Goal: Task Accomplishment & Management: Use online tool/utility

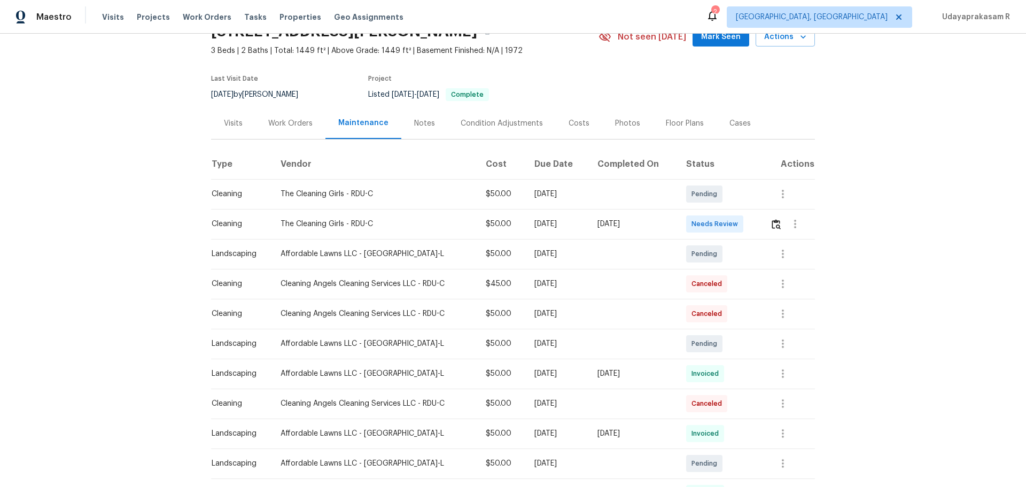
scroll to position [107, 0]
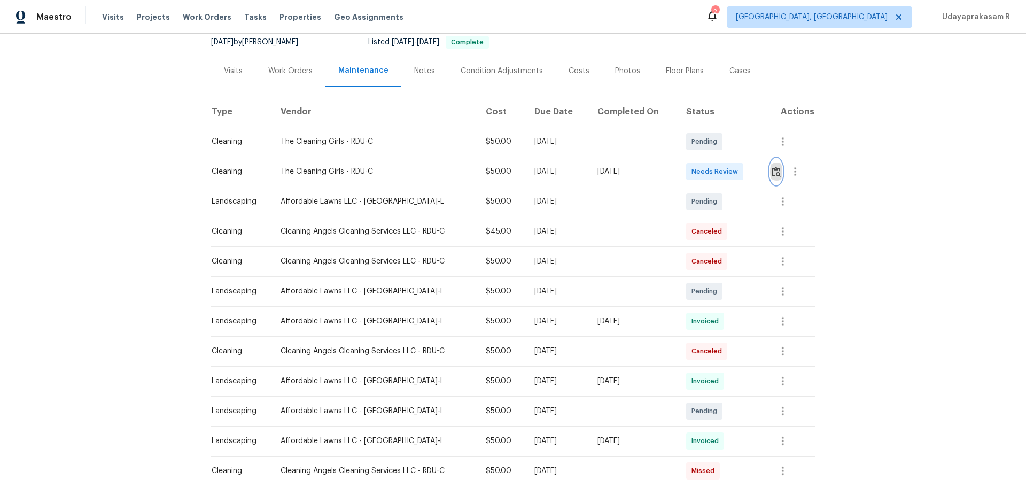
click at [730, 173] on img "button" at bounding box center [776, 172] width 9 height 10
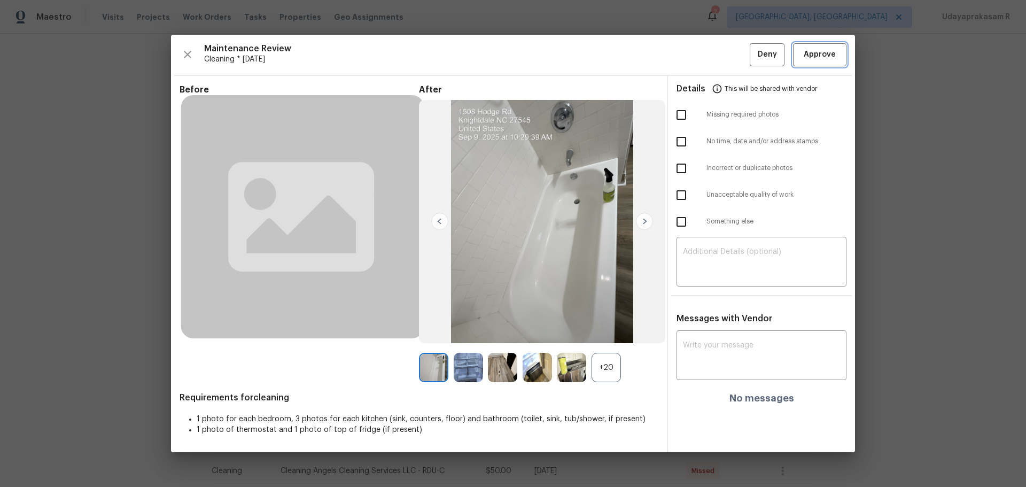
click at [730, 55] on span "Approve" at bounding box center [820, 54] width 32 height 13
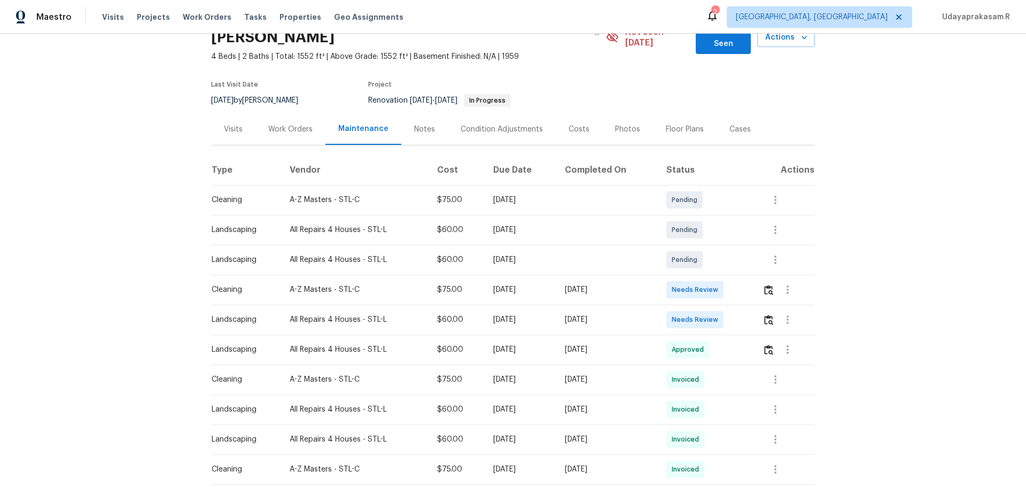
scroll to position [107, 0]
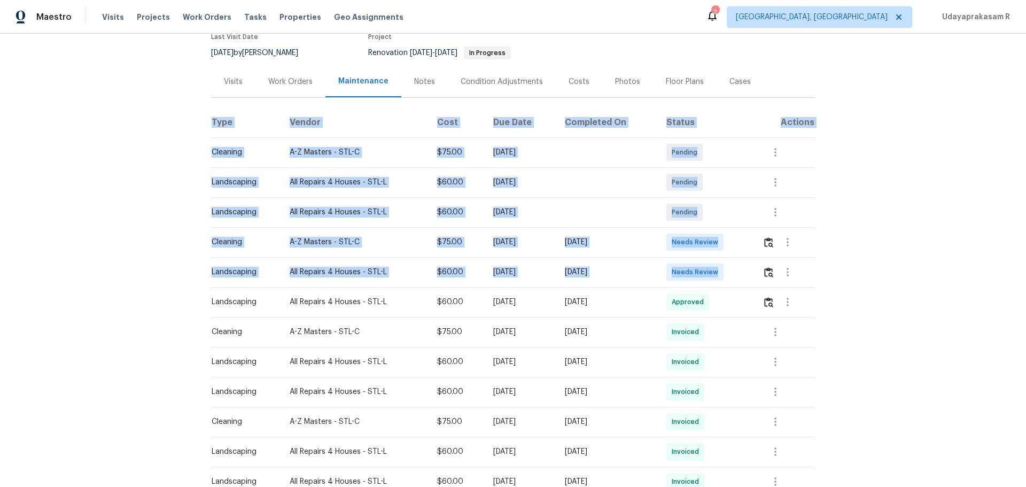
drag, startPoint x: 259, startPoint y: 262, endPoint x: 731, endPoint y: 258, distance: 472.5
click at [728, 259] on div "Back to all projects 248 Ramsey Ln, Ballwin, MO 63021 4 Beds | 2 Baths | Total:…" at bounding box center [513, 260] width 1026 height 453
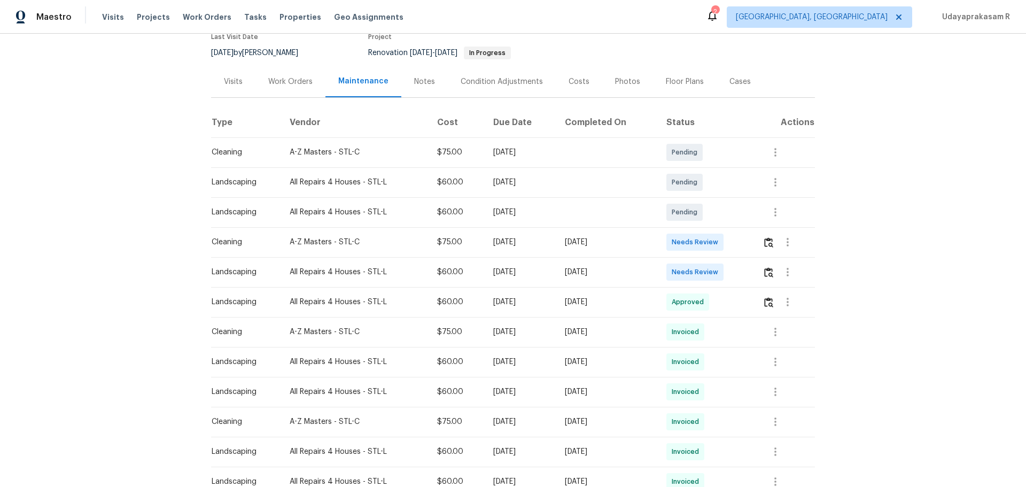
drag, startPoint x: 831, startPoint y: 223, endPoint x: 821, endPoint y: 226, distance: 9.6
click at [730, 223] on div "Back to all projects 248 Ramsey Ln, Ballwin, MO 63021 4 Beds | 2 Baths | Total:…" at bounding box center [513, 260] width 1026 height 453
click at [730, 237] on button "button" at bounding box center [769, 242] width 12 height 26
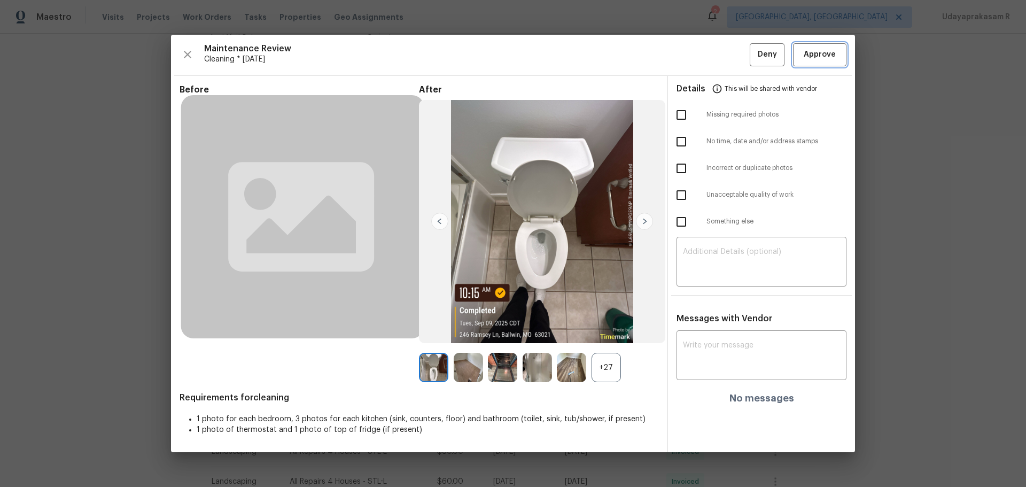
click at [730, 49] on span "Approve" at bounding box center [820, 54] width 32 height 13
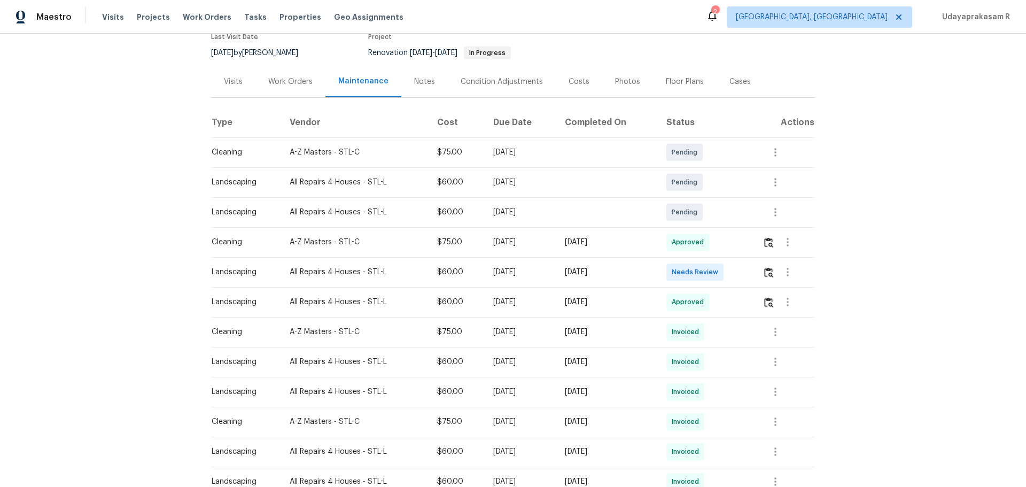
click at [730, 136] on div "Back to all projects 248 Ramsey Ln, Ballwin, MO 63021 4 Beds | 2 Baths | Total:…" at bounding box center [513, 260] width 1026 height 453
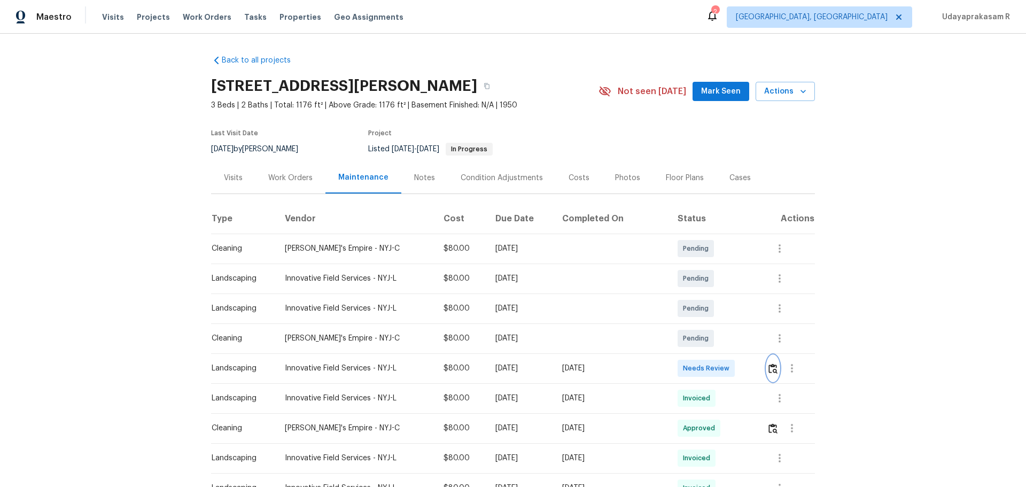
click at [730, 320] on img "button" at bounding box center [773, 368] width 9 height 10
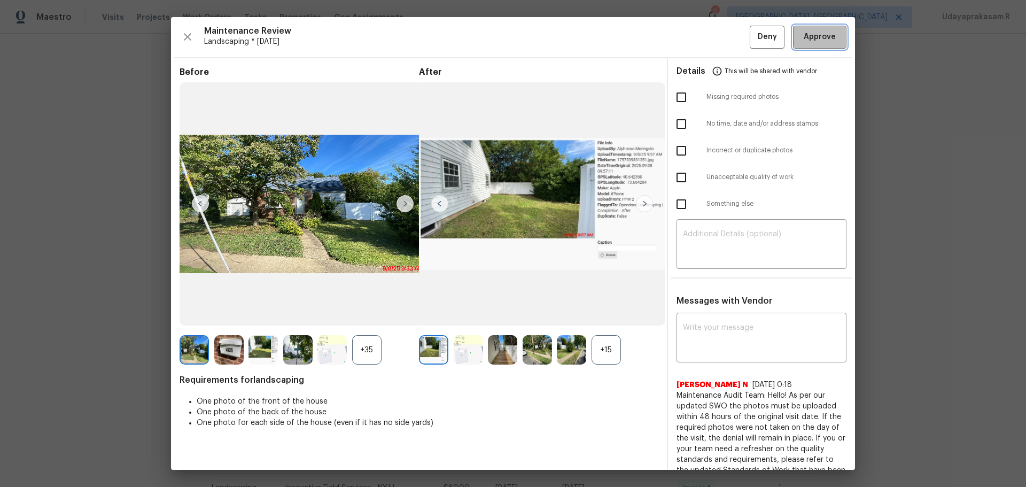
click at [730, 30] on span "Approve" at bounding box center [820, 36] width 32 height 13
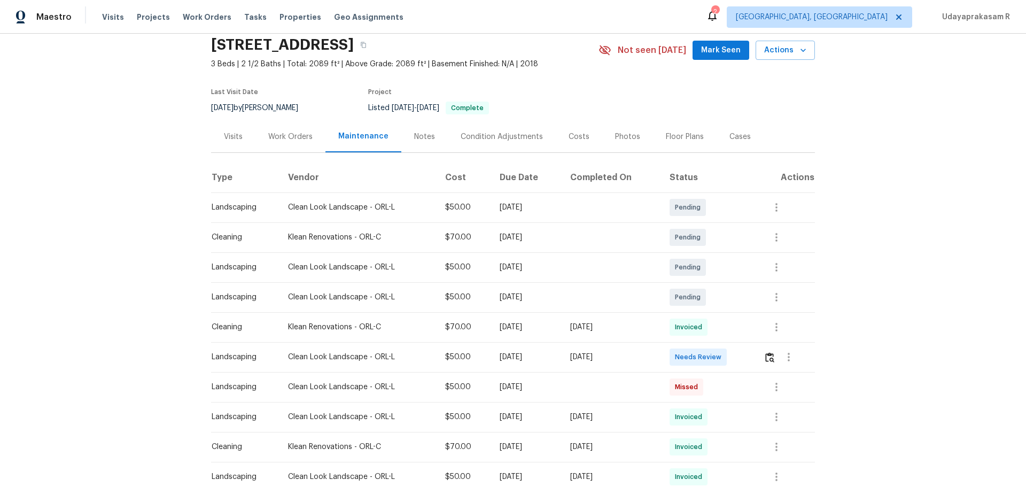
scroll to position [53, 0]
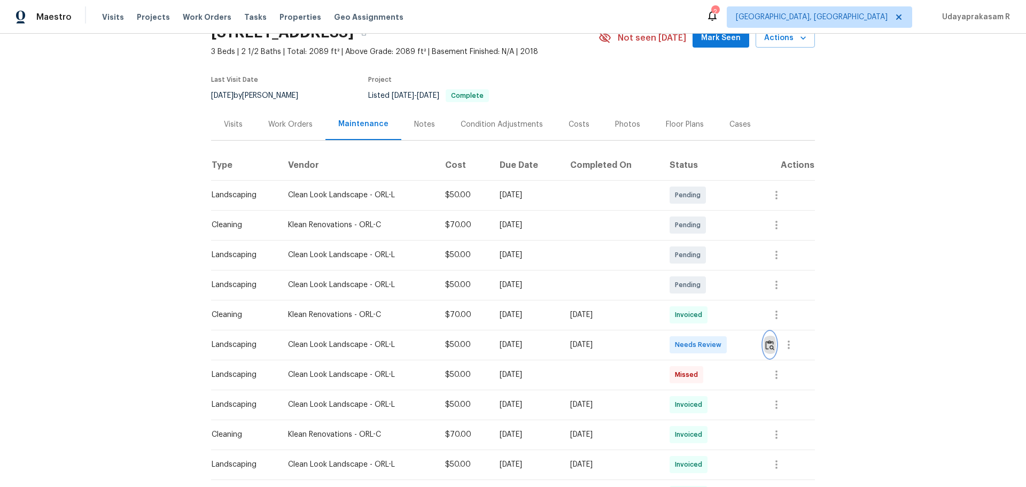
click at [730, 320] on img "button" at bounding box center [769, 345] width 9 height 10
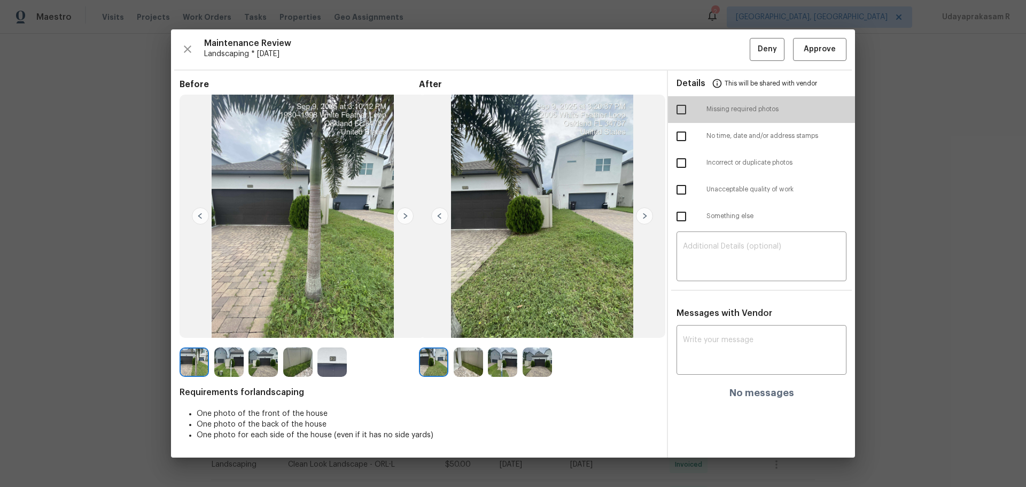
click at [683, 107] on input "checkbox" at bounding box center [681, 109] width 22 height 22
checkbox input "true"
click at [699, 256] on textarea at bounding box center [761, 258] width 157 height 30
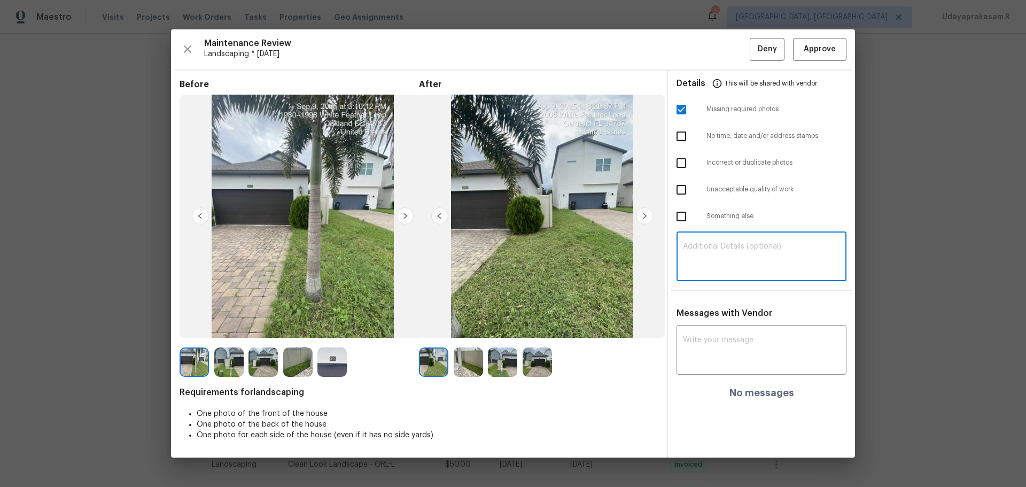
paste textarea "Maintenance Audit Team: Hello! Unfortunately, this landscaping visit completed …"
type textarea "Maintenance Audit Team: Hello! Unfortunately, this landscaping visit completed …"
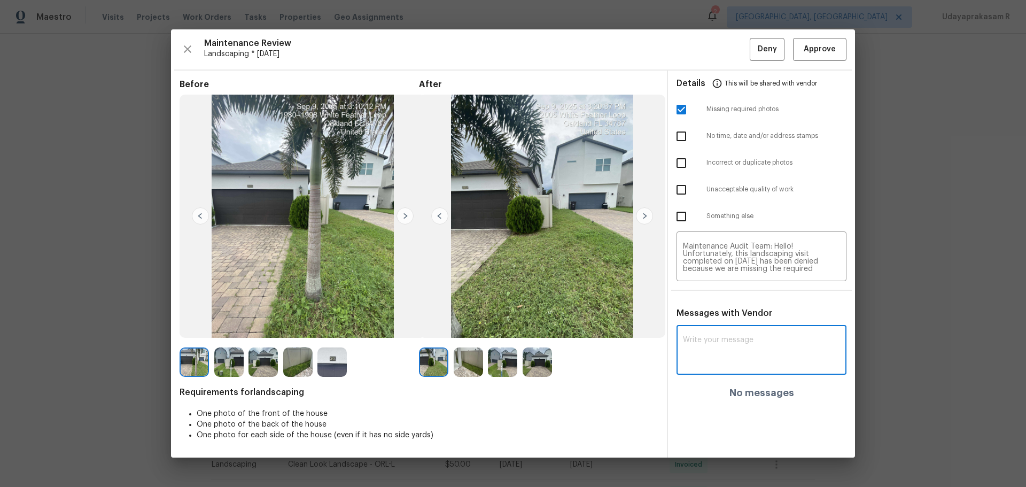
click at [722, 320] on textarea at bounding box center [761, 351] width 157 height 30
paste textarea "Maintenance Audit Team: Hello! Unfortunately, this landscaping visit completed …"
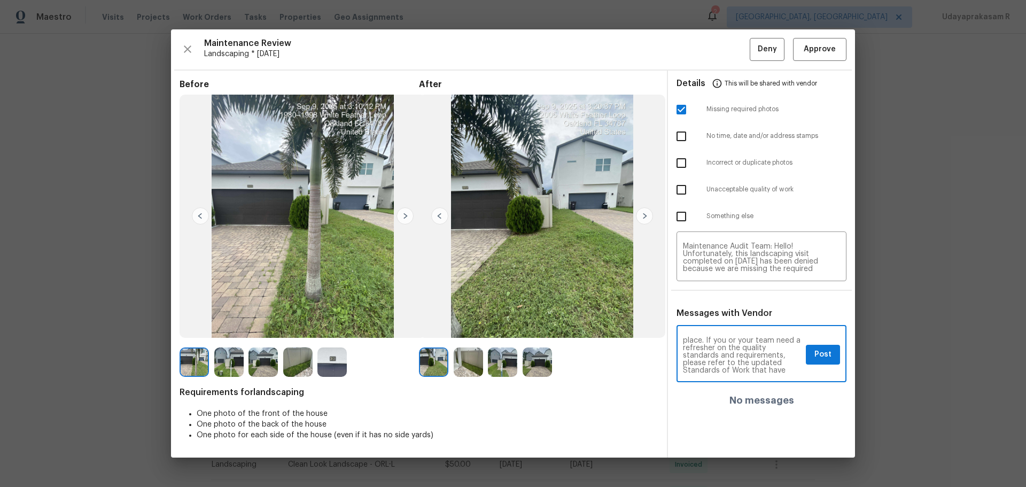
scroll to position [150, 0]
type textarea "Maintenance Audit Team: Hello! Unfortunately, this landscaping visit completed …"
click at [730, 320] on span "Post" at bounding box center [823, 354] width 17 height 13
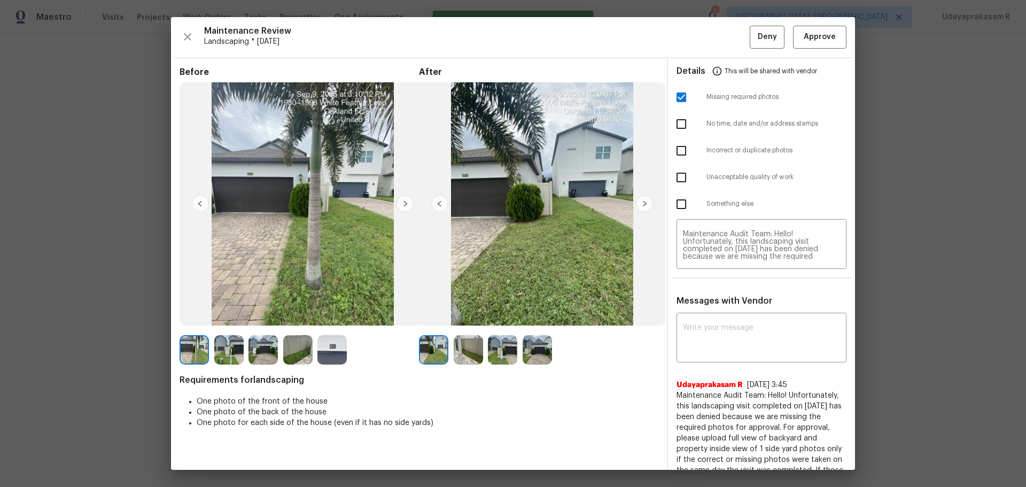
scroll to position [0, 0]
click at [640, 197] on img at bounding box center [644, 203] width 17 height 17
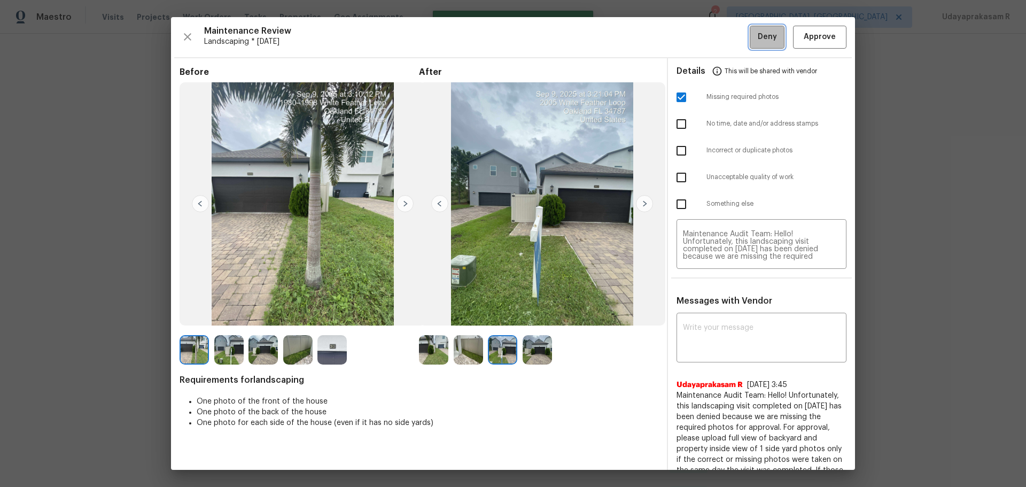
click at [730, 34] on span "Deny" at bounding box center [767, 36] width 19 height 13
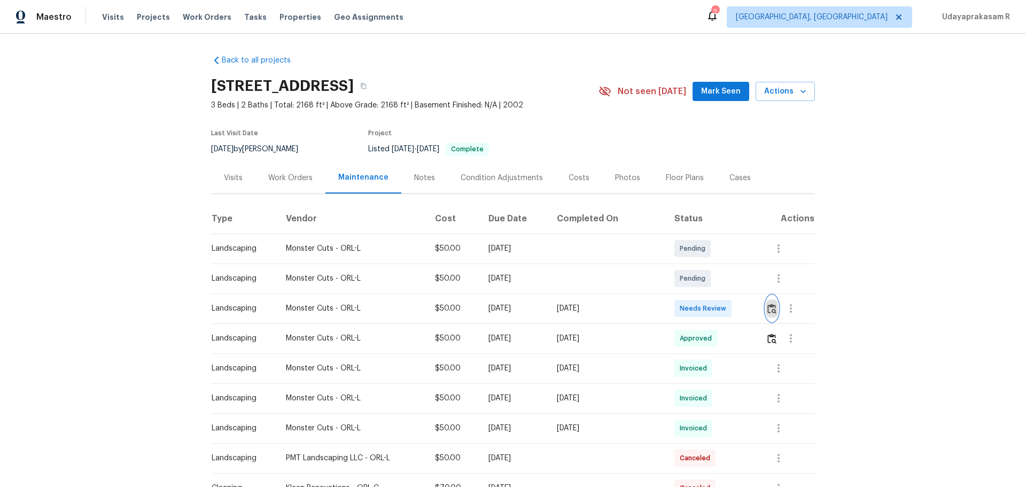
click at [768, 306] on img "button" at bounding box center [772, 309] width 9 height 10
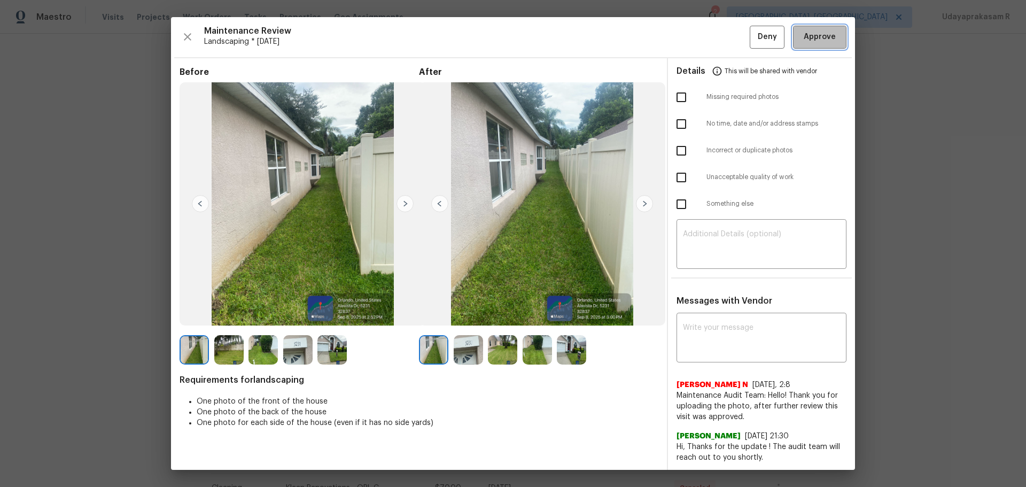
click at [810, 39] on span "Approve" at bounding box center [820, 36] width 32 height 13
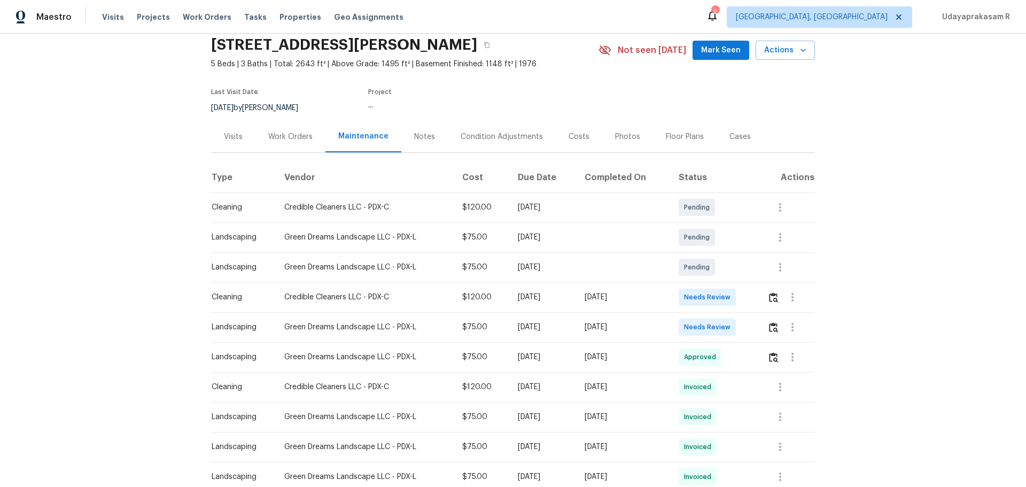
scroll to position [107, 0]
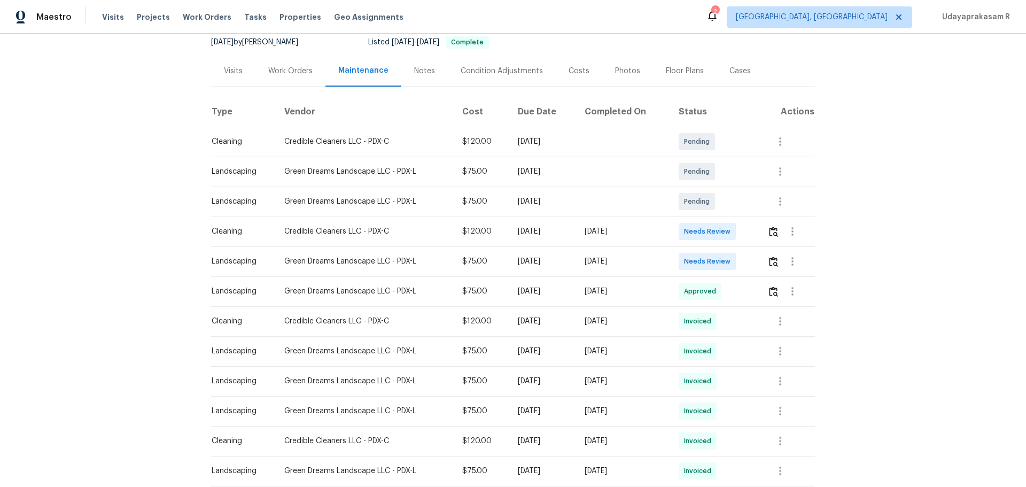
drag, startPoint x: 195, startPoint y: 263, endPoint x: 667, endPoint y: 254, distance: 472.6
click at [661, 256] on div "Back to all projects 2531 SW Stanley Ct, Portland, OR 97219 5 Beds | 3 Baths | …" at bounding box center [513, 260] width 1026 height 453
click at [662, 261] on div "[DATE]" at bounding box center [623, 261] width 77 height 11
click at [769, 263] on img "button" at bounding box center [773, 262] width 9 height 10
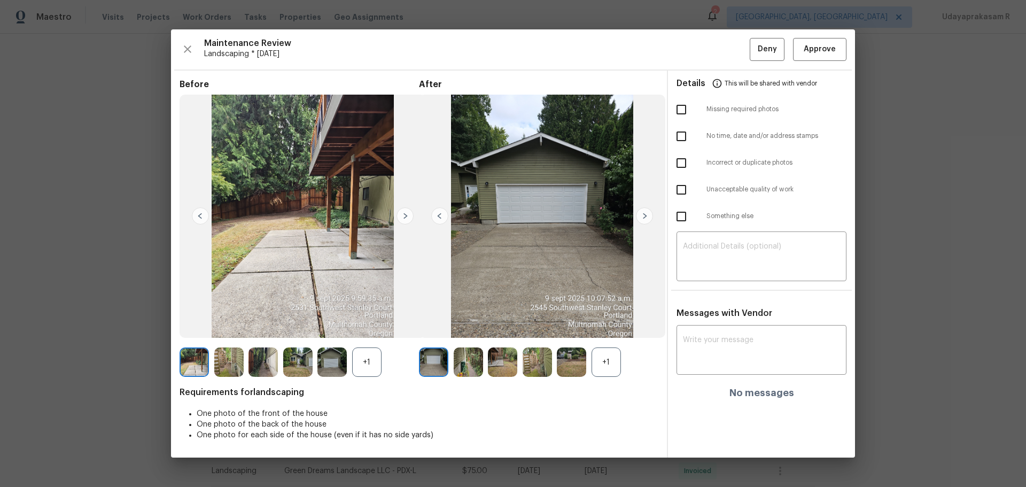
click at [610, 364] on div "+1" at bounding box center [606, 361] width 29 height 29
click at [834, 52] on span "Approve" at bounding box center [820, 49] width 32 height 13
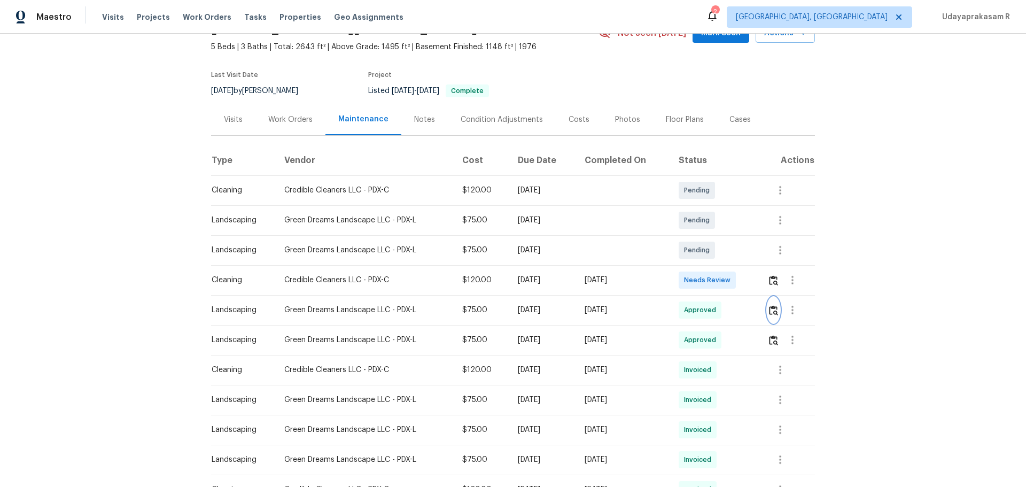
scroll to position [0, 0]
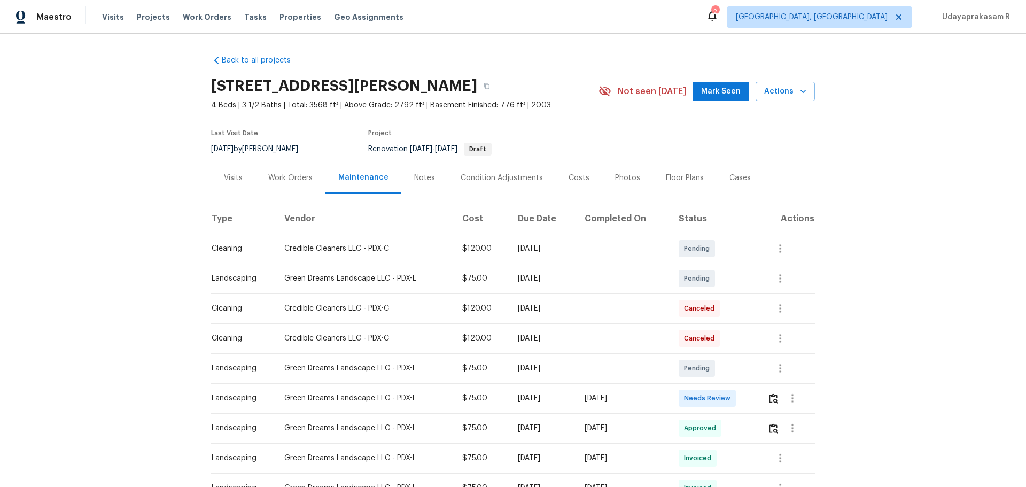
scroll to position [107, 0]
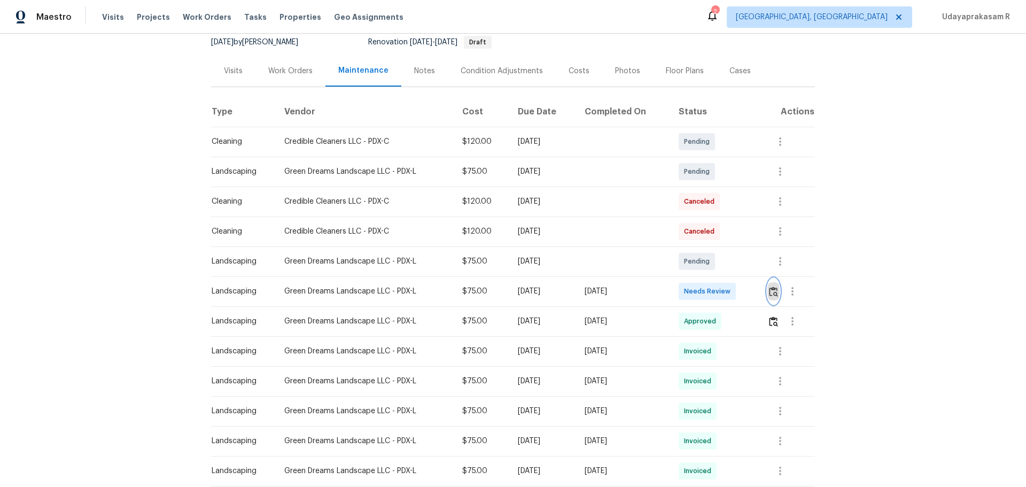
click at [772, 288] on img "button" at bounding box center [773, 291] width 9 height 10
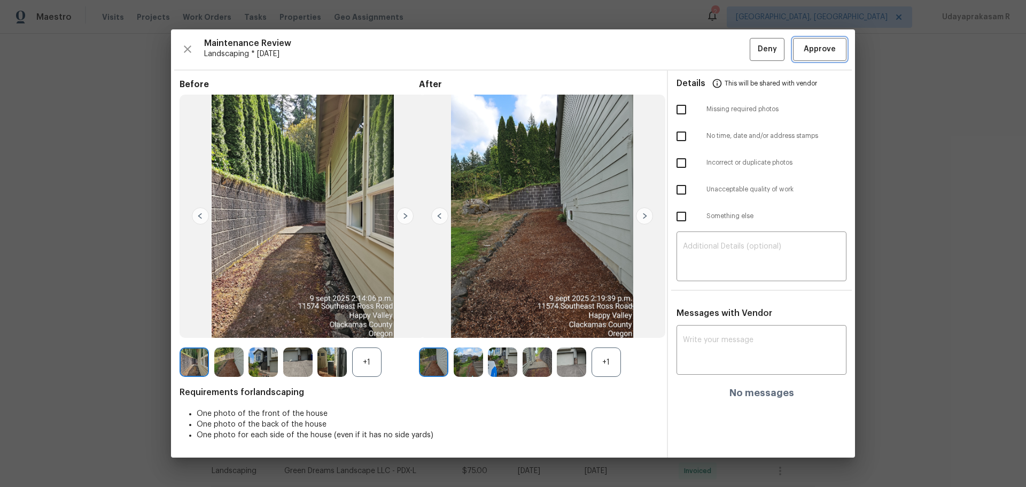
click at [834, 48] on span "Approve" at bounding box center [820, 49] width 32 height 13
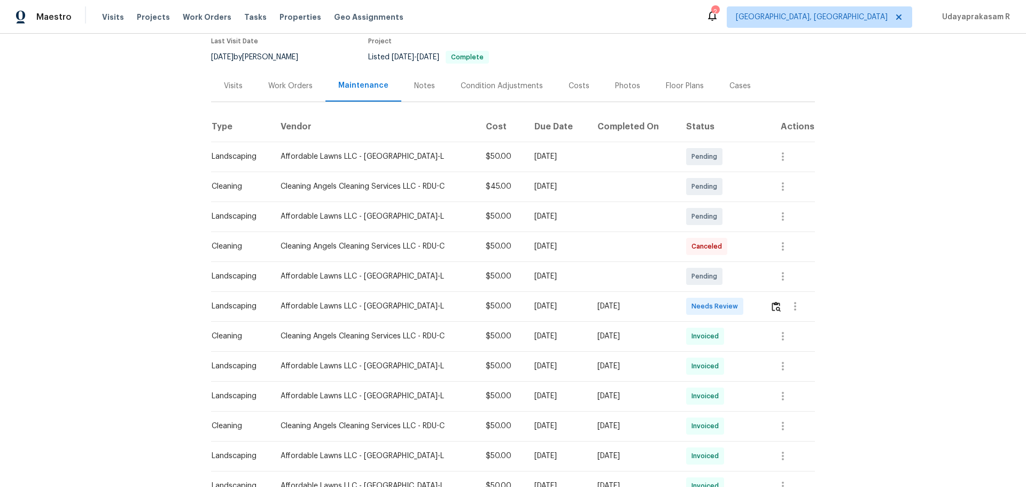
scroll to position [107, 0]
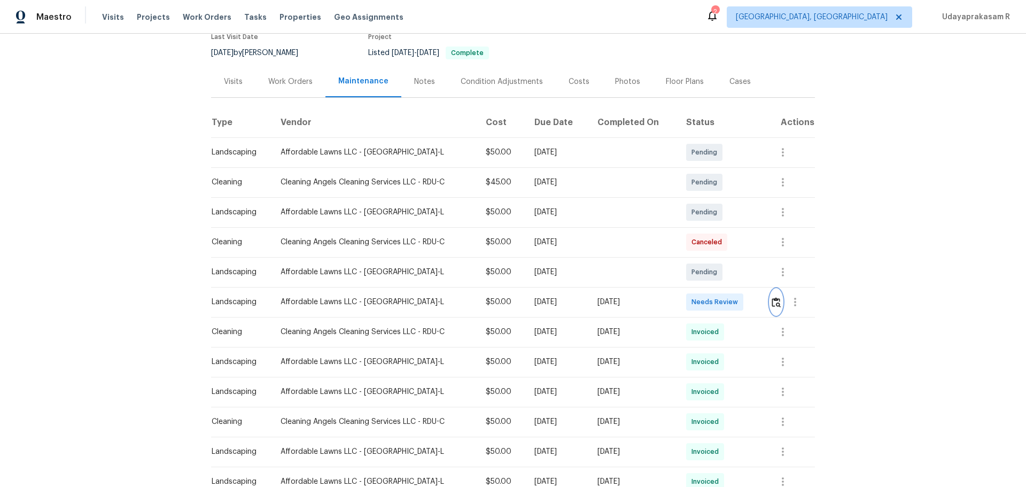
click at [730, 297] on img "button" at bounding box center [776, 302] width 9 height 10
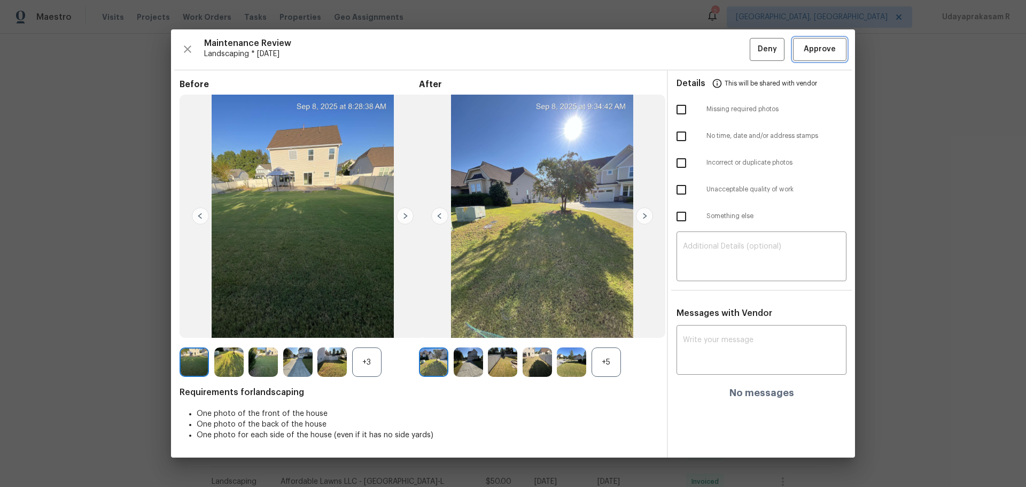
click at [730, 51] on span "Approve" at bounding box center [820, 49] width 36 height 13
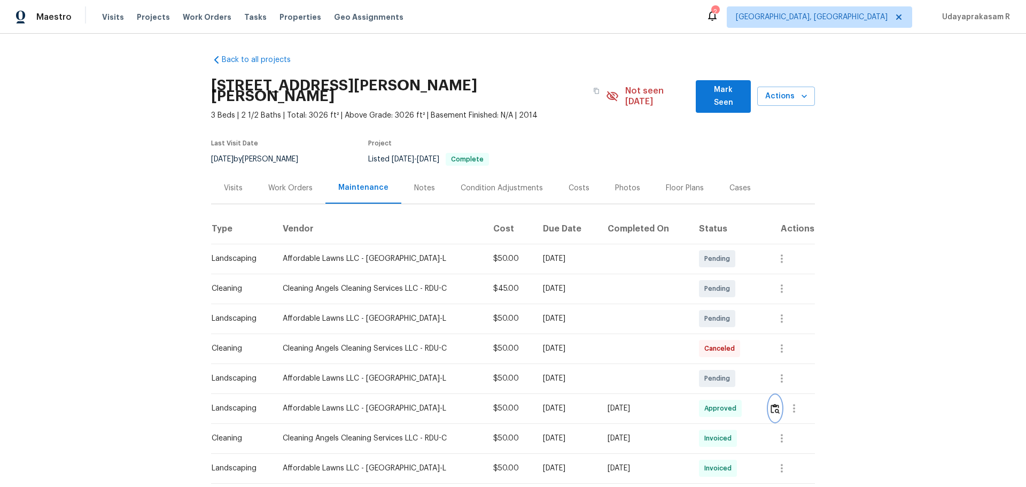
scroll to position [0, 0]
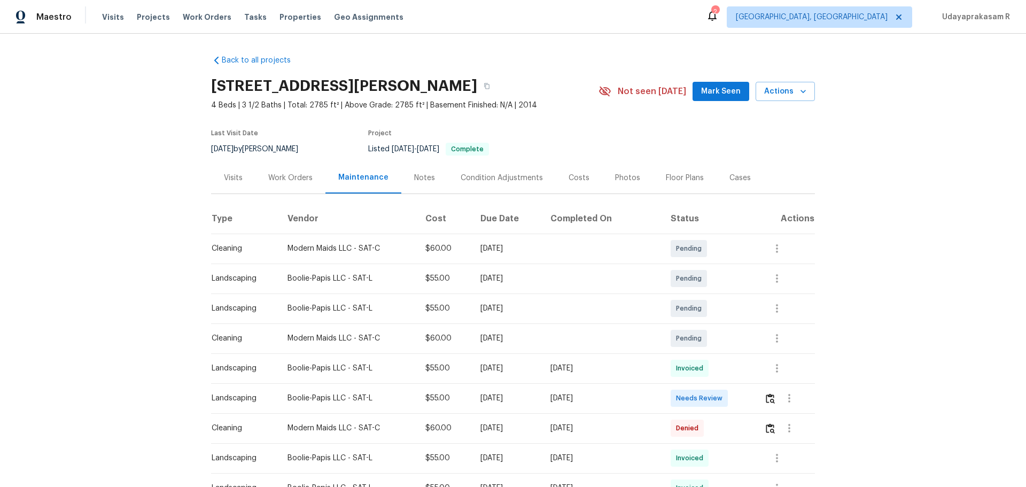
scroll to position [53, 0]
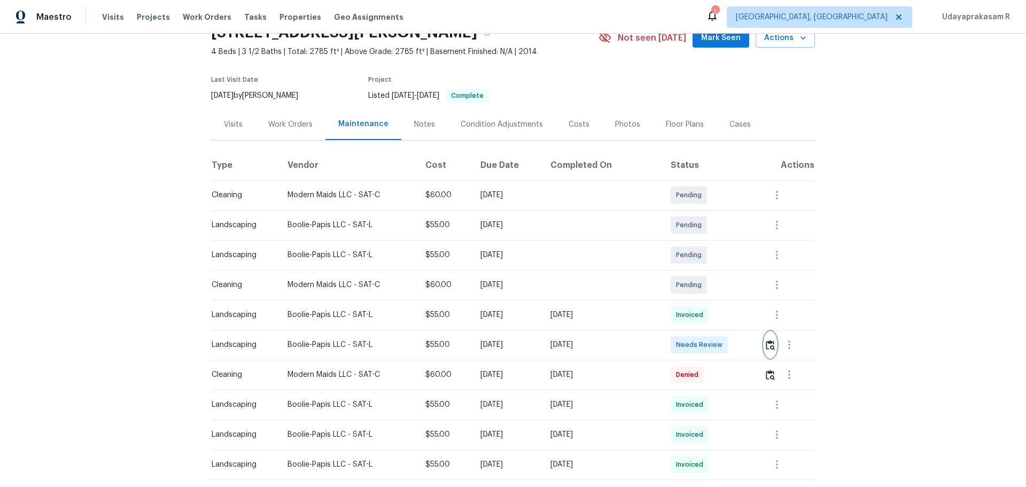
click at [730, 320] on img "button" at bounding box center [770, 345] width 9 height 10
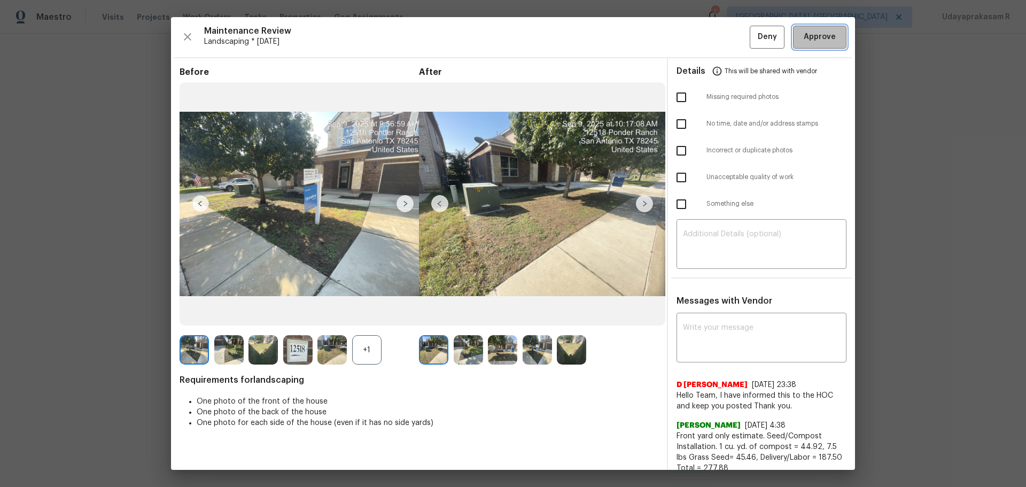
click at [730, 35] on span "Approve" at bounding box center [820, 36] width 32 height 13
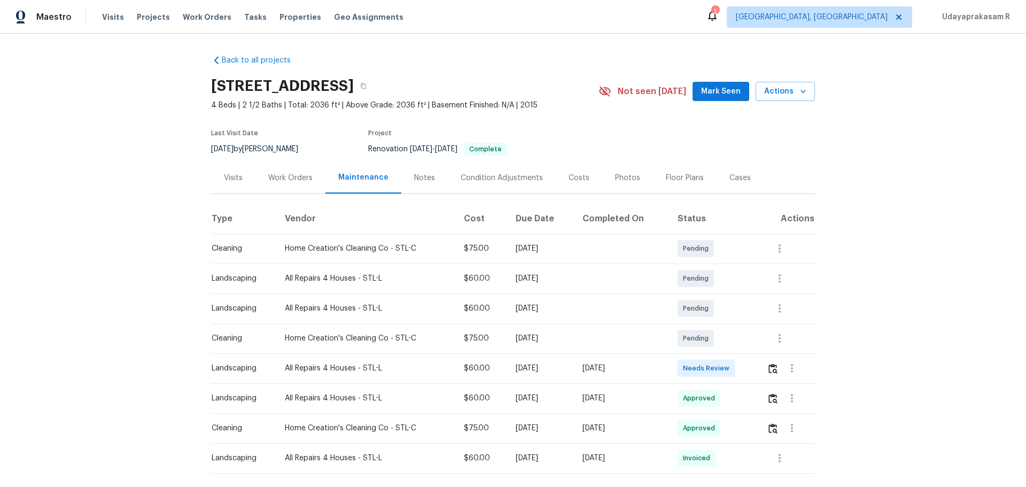
scroll to position [53, 0]
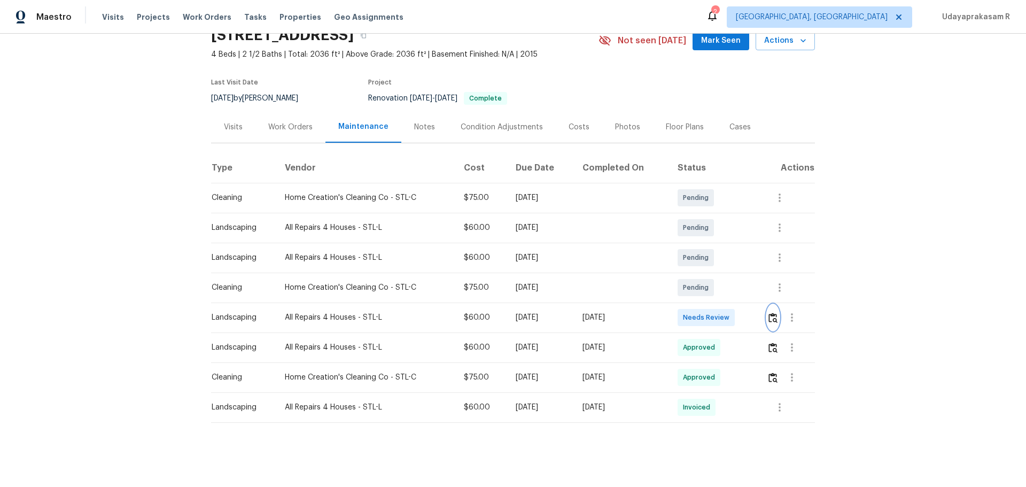
click at [730, 314] on button "button" at bounding box center [773, 318] width 12 height 26
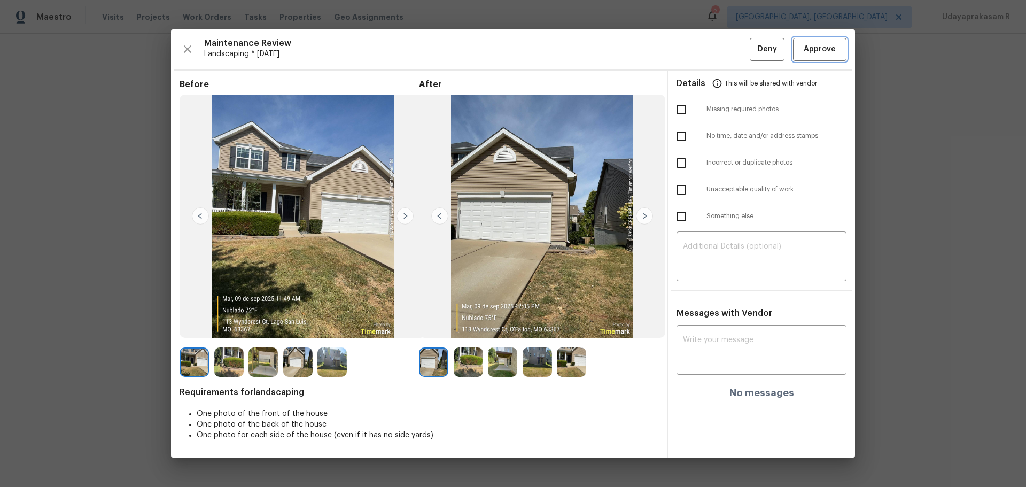
click at [730, 47] on span "Approve" at bounding box center [820, 49] width 32 height 13
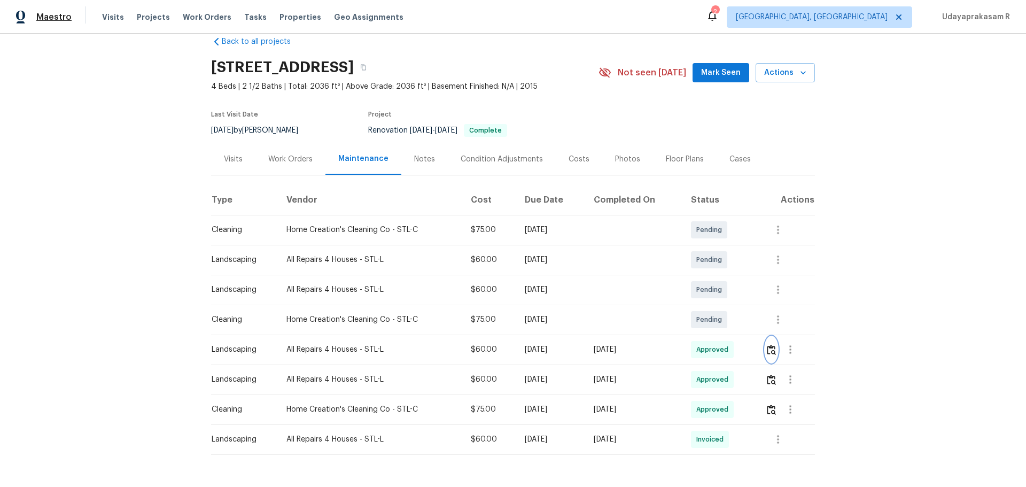
scroll to position [0, 0]
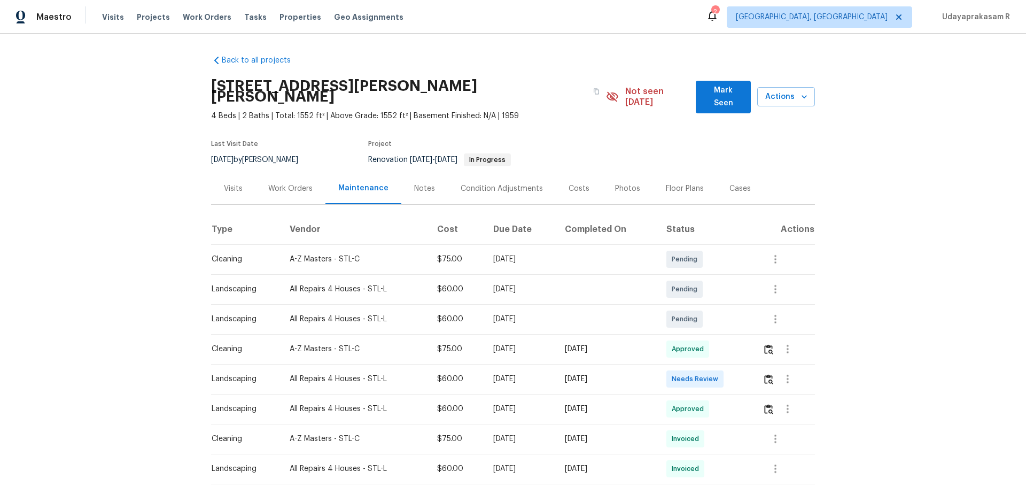
scroll to position [107, 0]
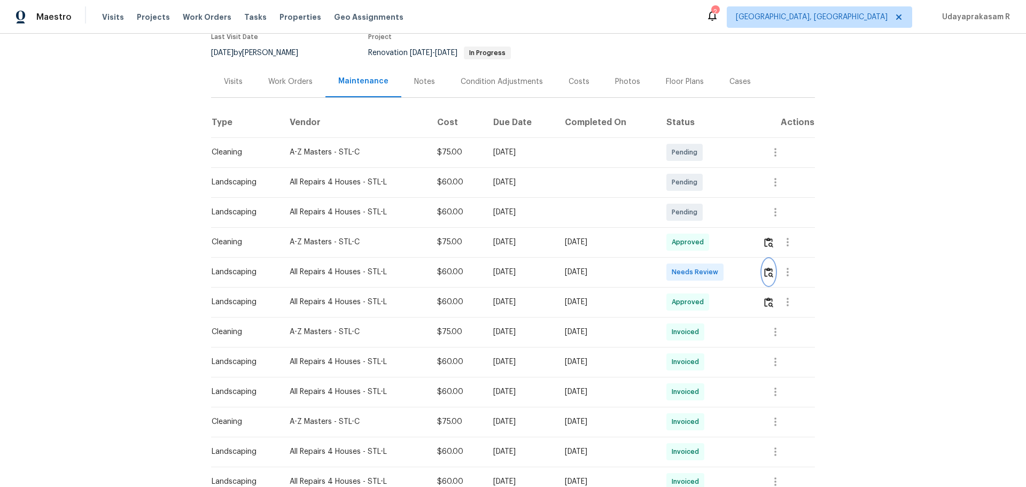
click at [524, 267] on button "button" at bounding box center [769, 272] width 12 height 26
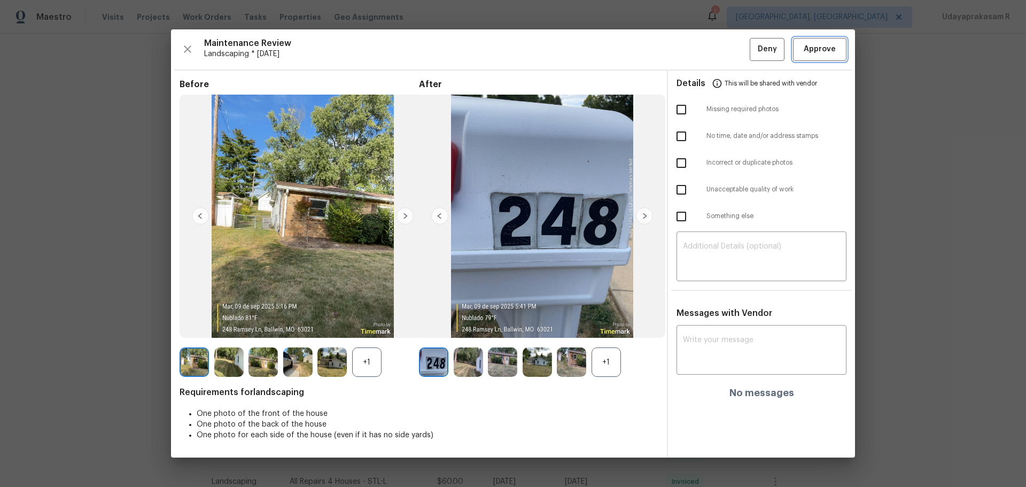
click at [524, 50] on span "Approve" at bounding box center [820, 49] width 32 height 13
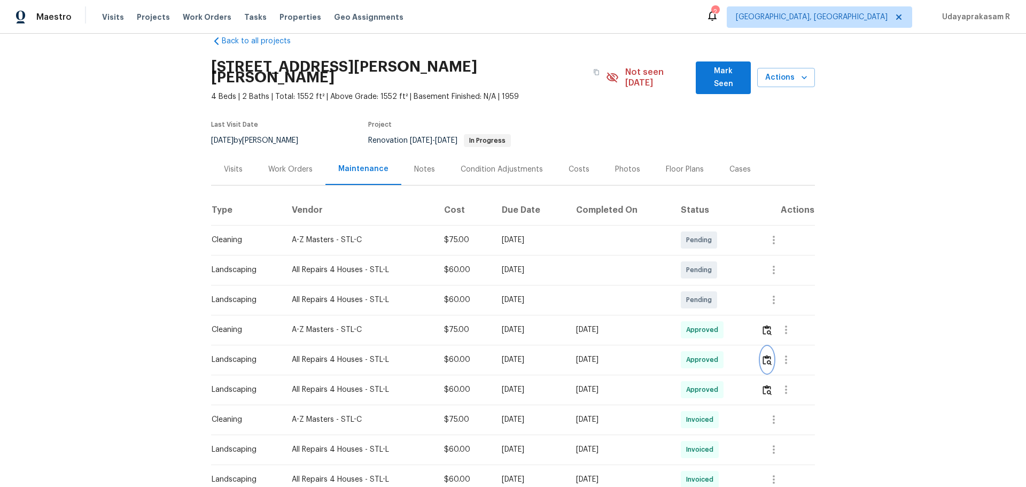
scroll to position [0, 0]
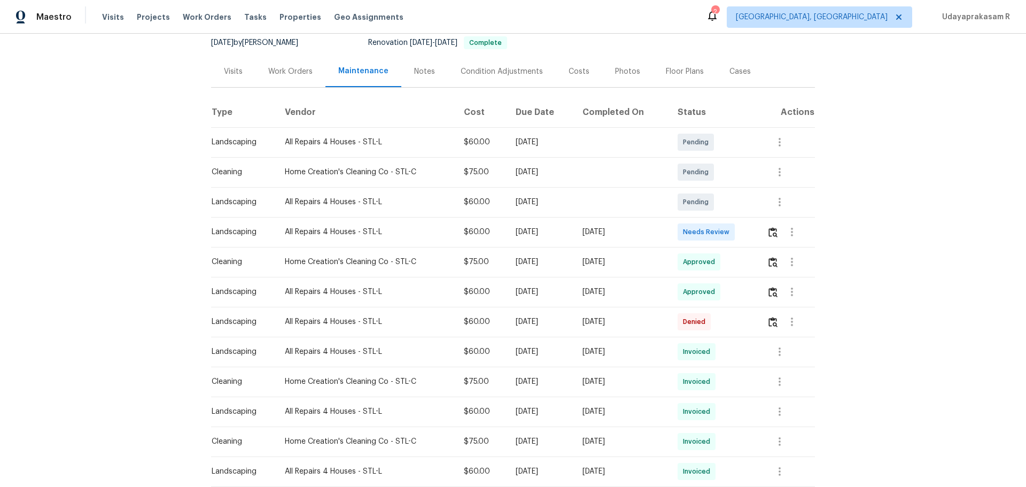
scroll to position [107, 0]
click at [730, 232] on img "button" at bounding box center [773, 232] width 9 height 10
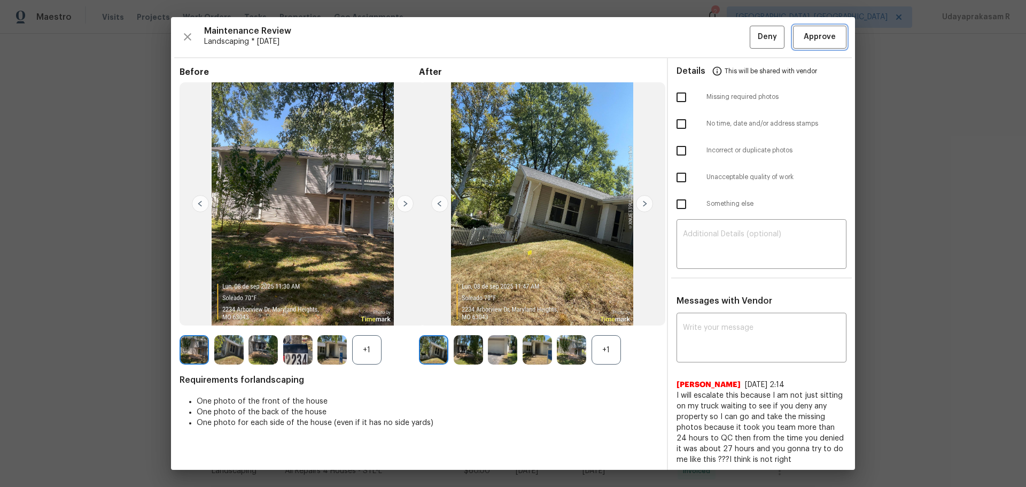
click at [730, 35] on span "Approve" at bounding box center [820, 36] width 32 height 13
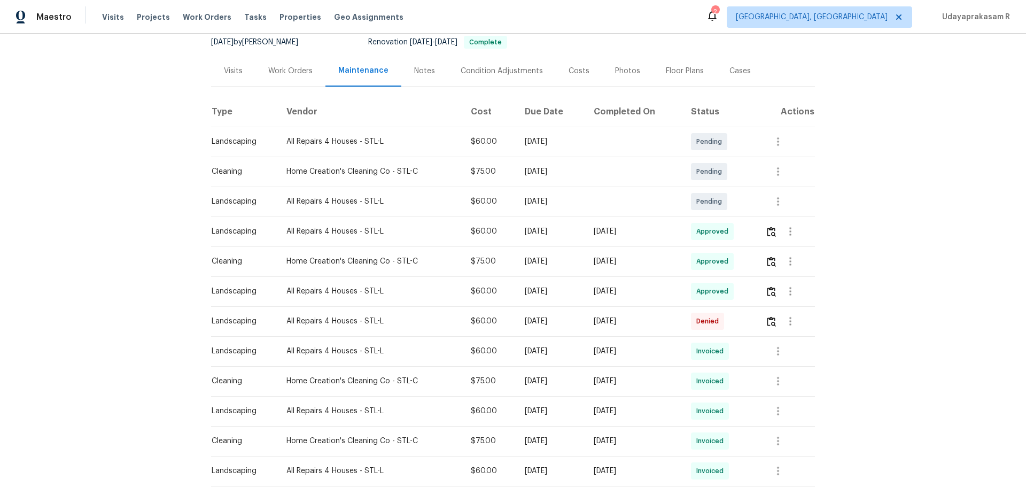
click at [730, 210] on div "Back to all projects 2234 Arborview Dr, Maryland Heights, MO 63043 5 Beds | 3 B…" at bounding box center [513, 260] width 1026 height 453
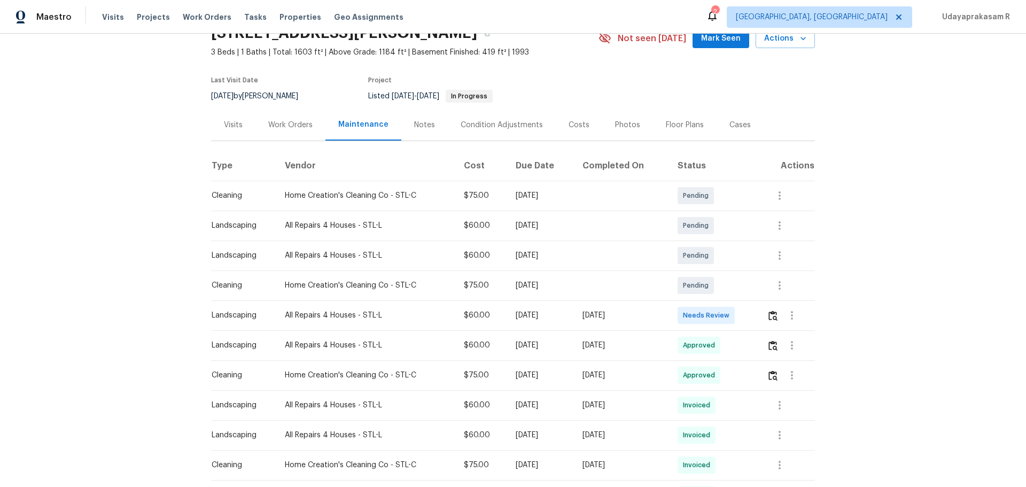
scroll to position [53, 0]
click at [730, 314] on img "button" at bounding box center [773, 315] width 9 height 10
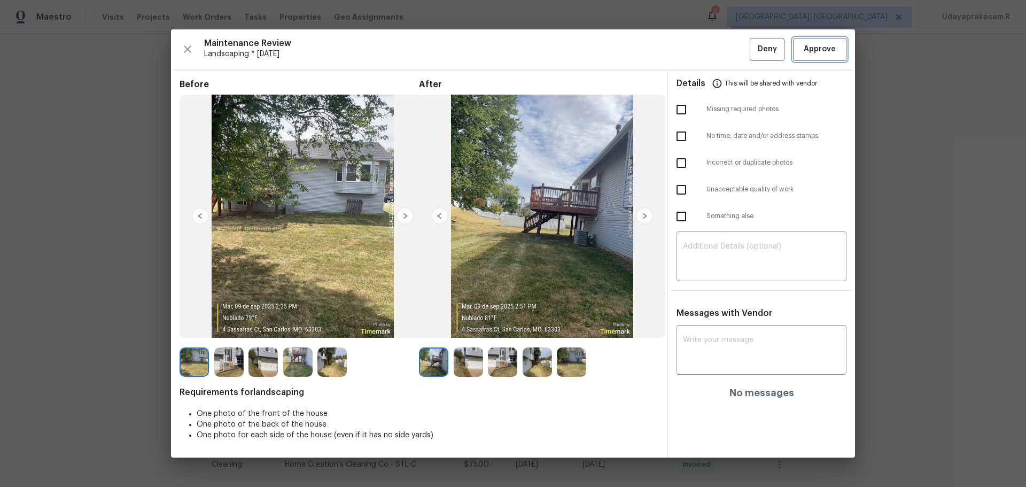
click at [730, 49] on span "Approve" at bounding box center [820, 49] width 32 height 13
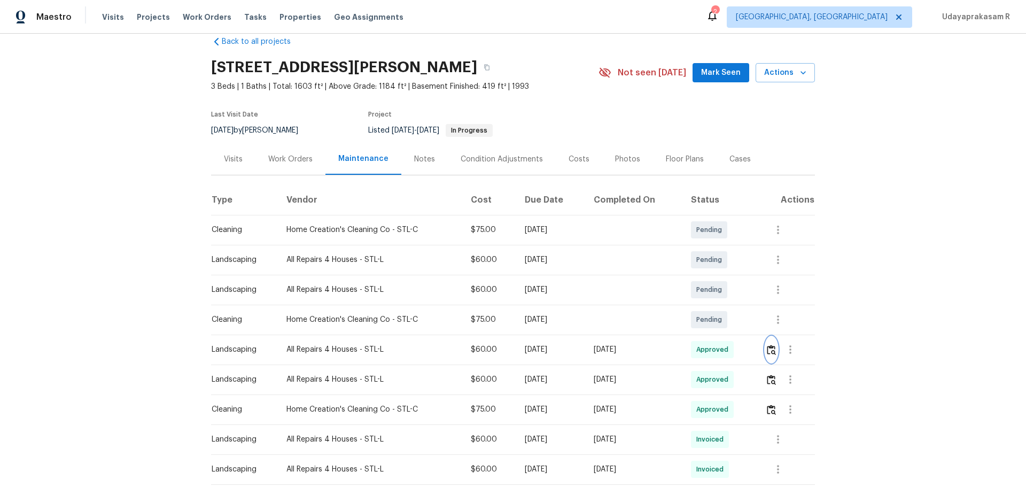
scroll to position [0, 0]
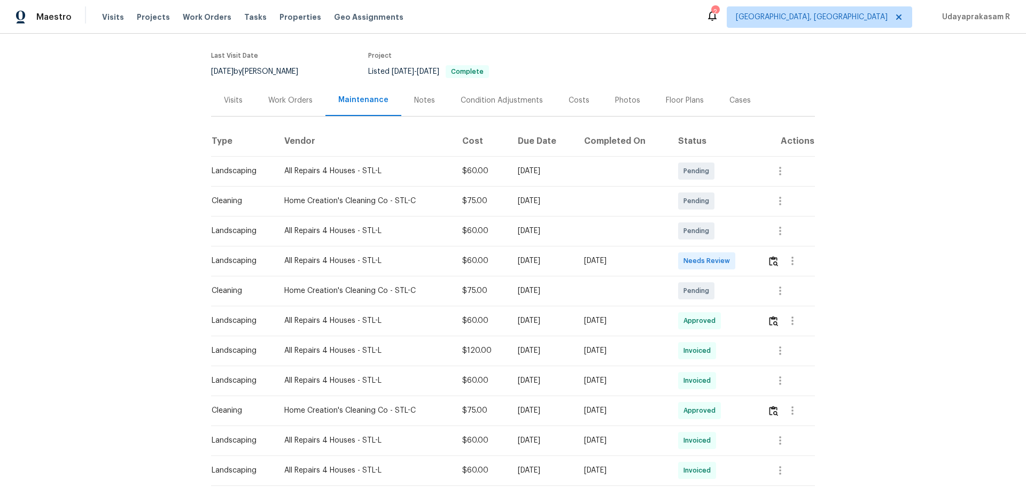
scroll to position [107, 0]
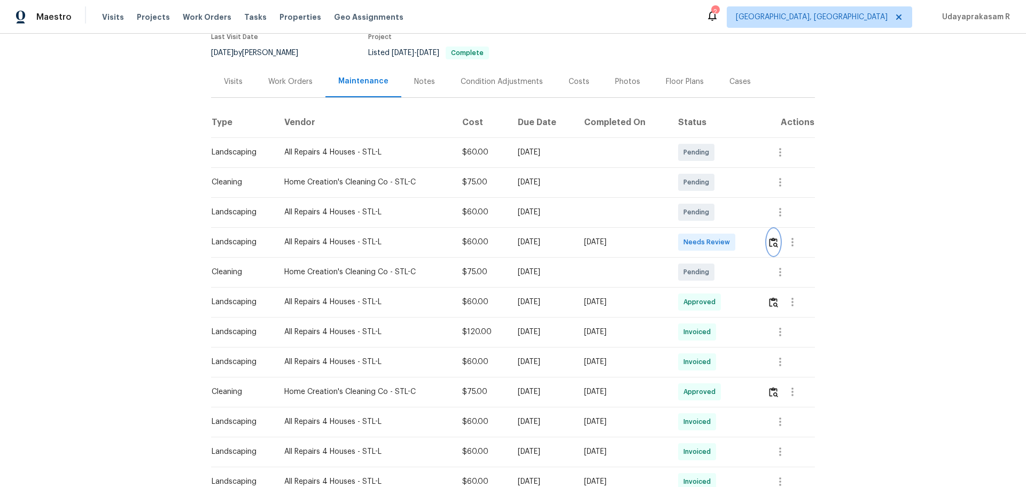
click at [730, 237] on img "button" at bounding box center [773, 242] width 9 height 10
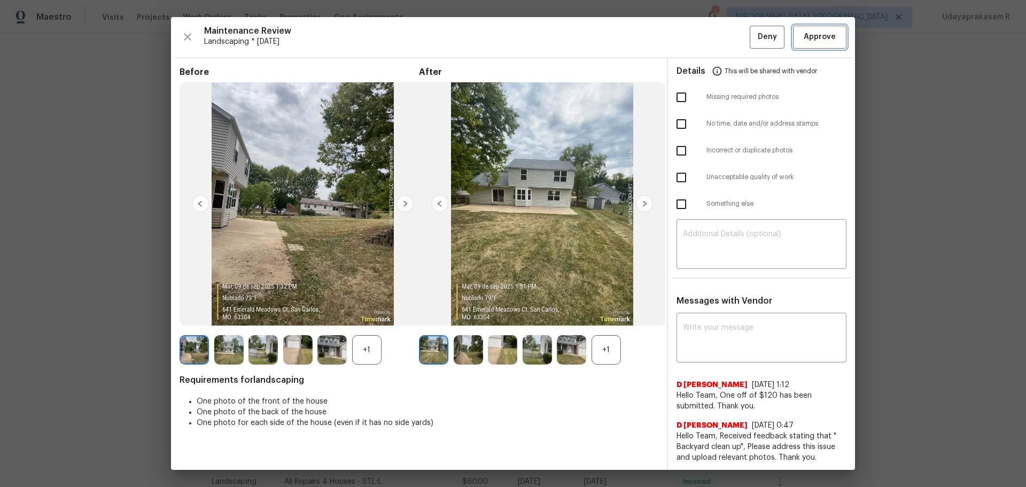
click at [730, 39] on span "Approve" at bounding box center [820, 36] width 32 height 13
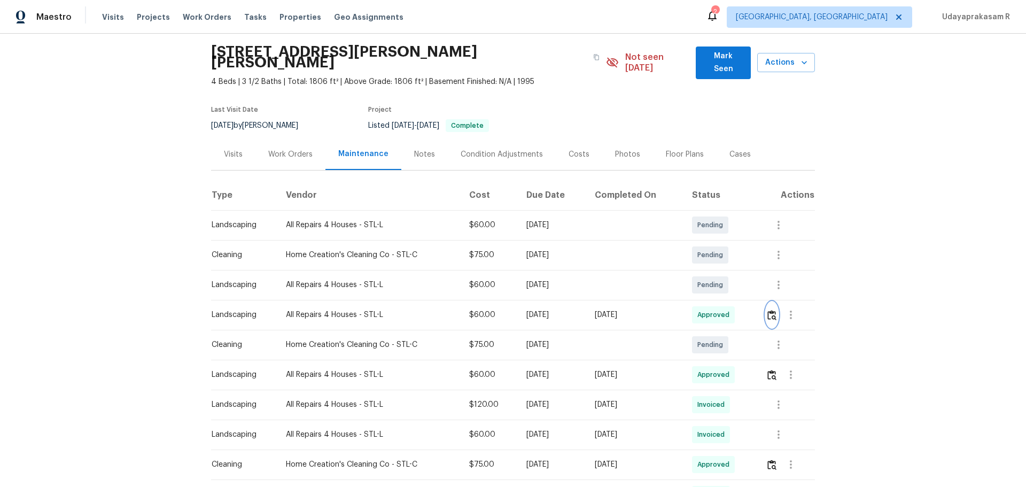
scroll to position [0, 0]
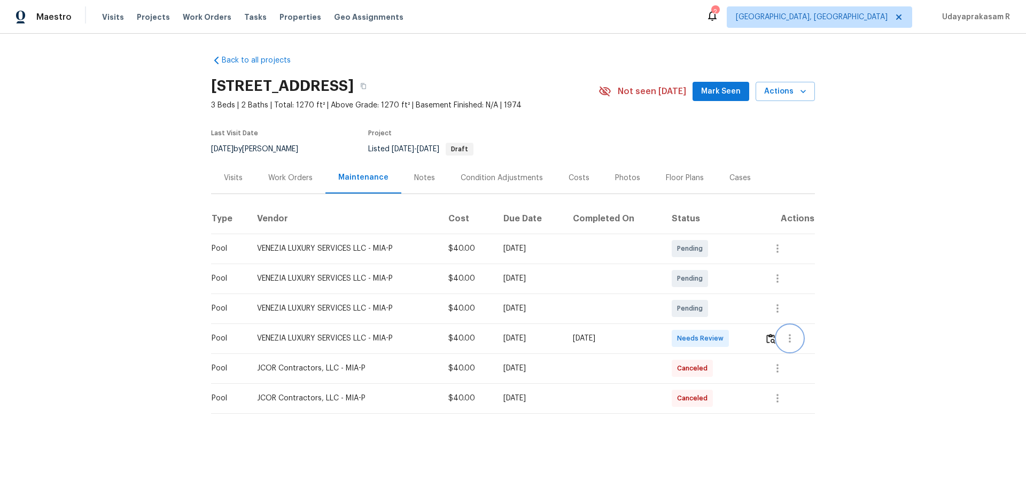
click at [730, 320] on button "button" at bounding box center [790, 338] width 26 height 26
click at [730, 320] on div at bounding box center [513, 243] width 1026 height 487
click at [730, 320] on img "button" at bounding box center [770, 339] width 9 height 10
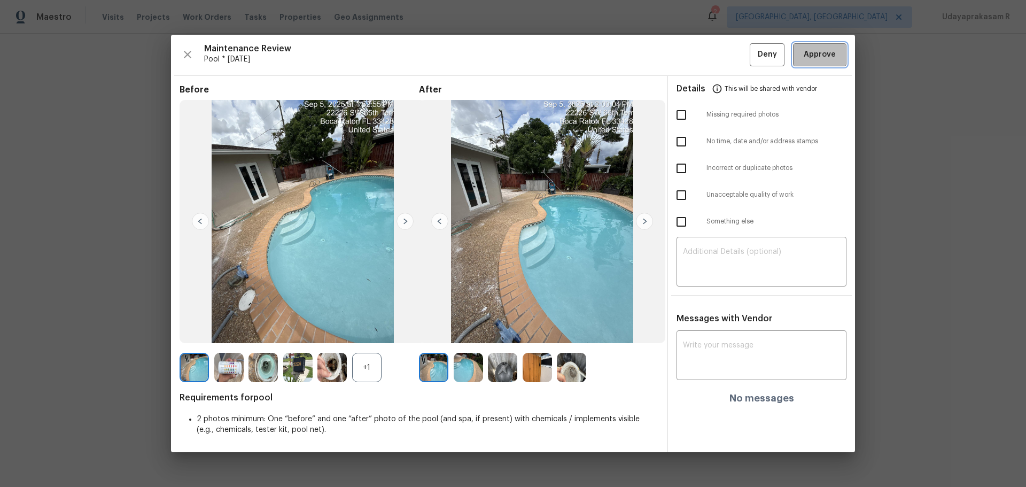
click at [730, 54] on span "Approve" at bounding box center [820, 54] width 32 height 13
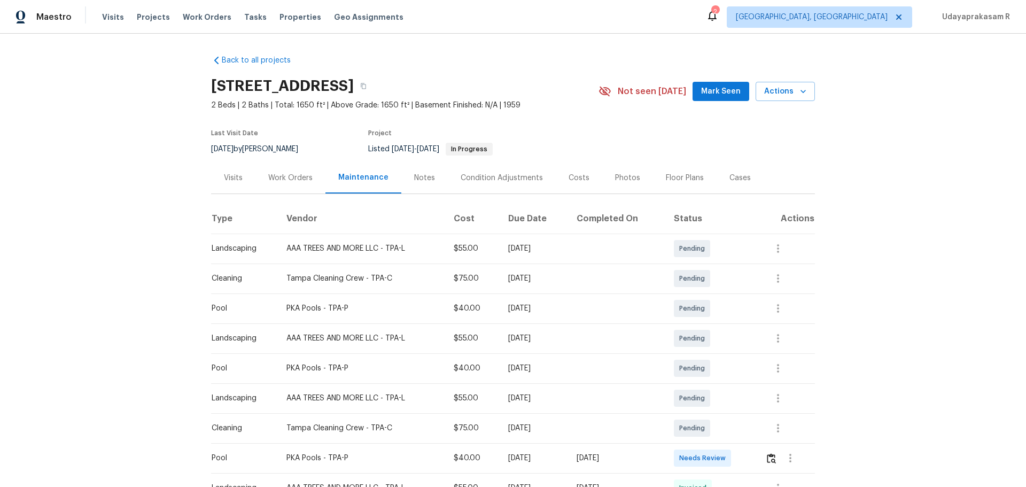
scroll to position [107, 0]
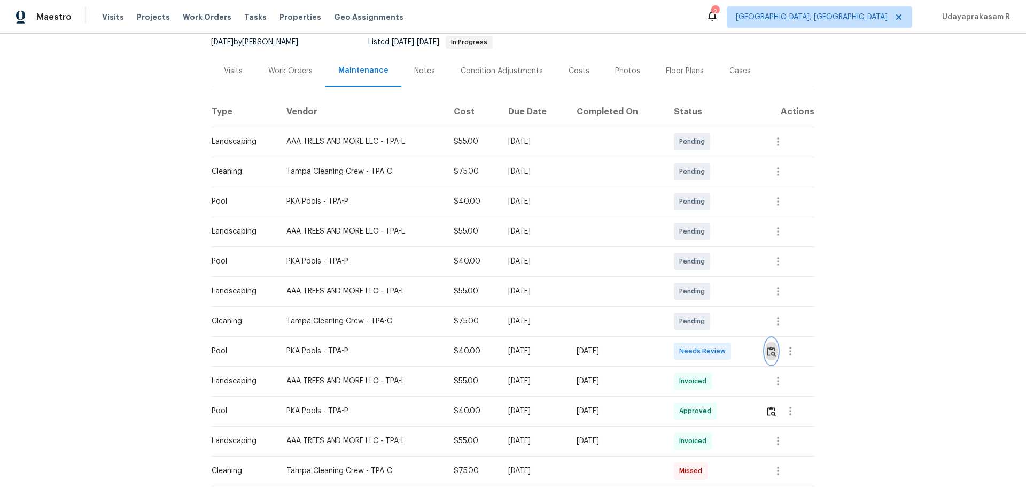
click at [730, 320] on img "button" at bounding box center [771, 351] width 9 height 10
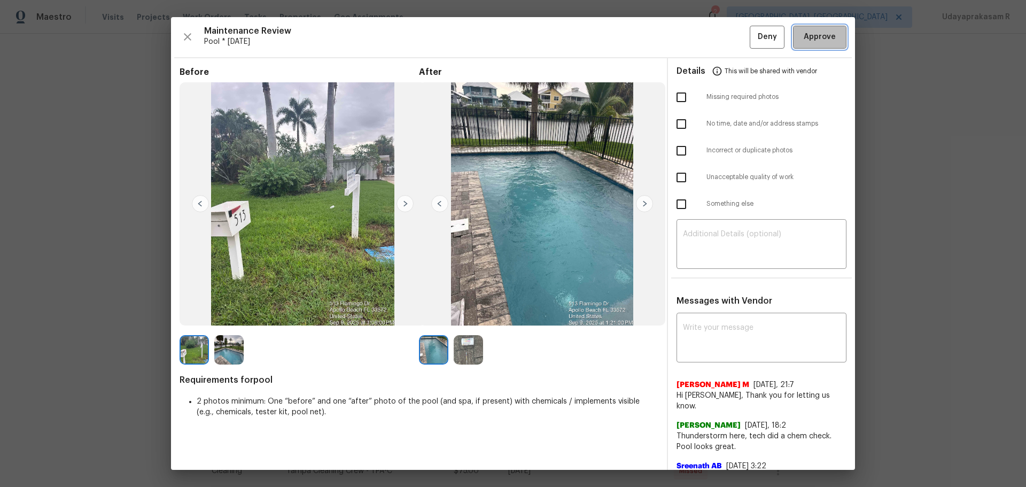
click at [730, 36] on span "Approve" at bounding box center [820, 36] width 32 height 13
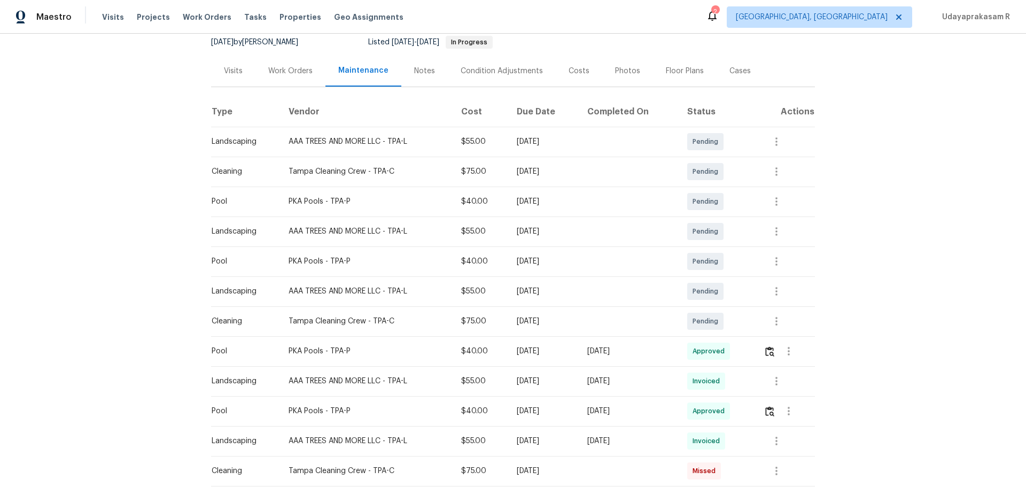
click at [730, 281] on div "Back to all projects [STREET_ADDRESS] 2 Beds | 2 Baths | Total: 1650 ft² | Abov…" at bounding box center [513, 260] width 1026 height 453
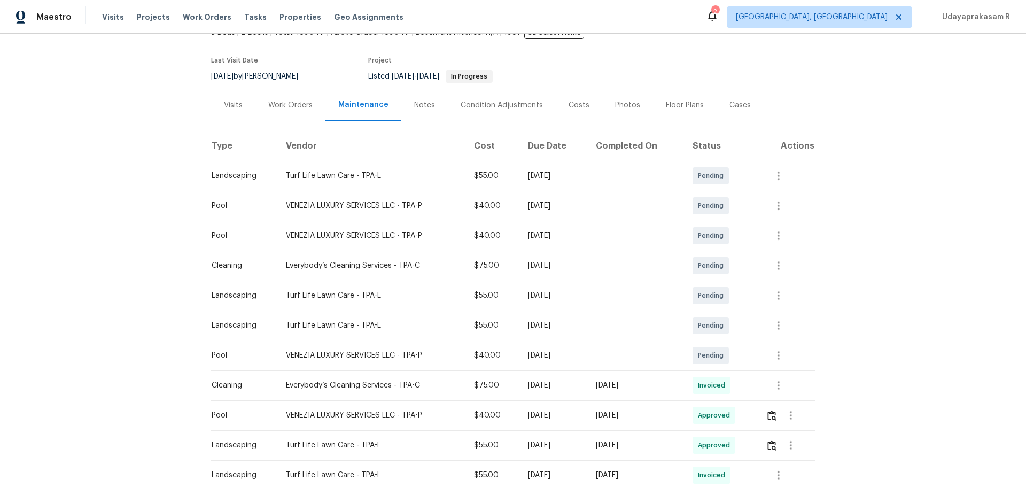
scroll to position [160, 0]
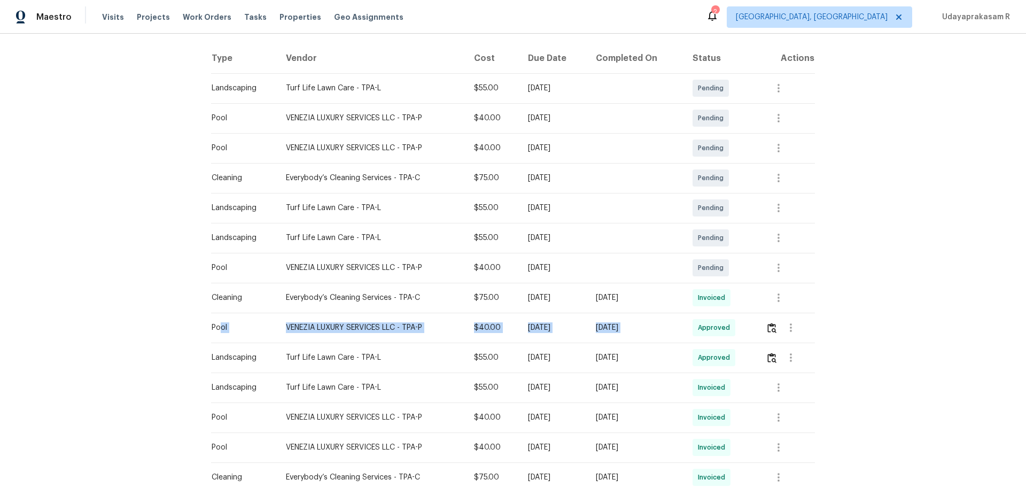
drag, startPoint x: 226, startPoint y: 322, endPoint x: 711, endPoint y: 316, distance: 485.3
click at [711, 316] on tr "Pool VENEZIA LUXURY SERVICES LLC - TPA-P $40.00 [DATE] [DATE] Approved" at bounding box center [513, 328] width 604 height 30
click at [730, 313] on div "Back to all projects [STREET_ADDRESS] 3 Beds | 2 Baths | Total: 1690 ft² | Abov…" at bounding box center [513, 260] width 1026 height 453
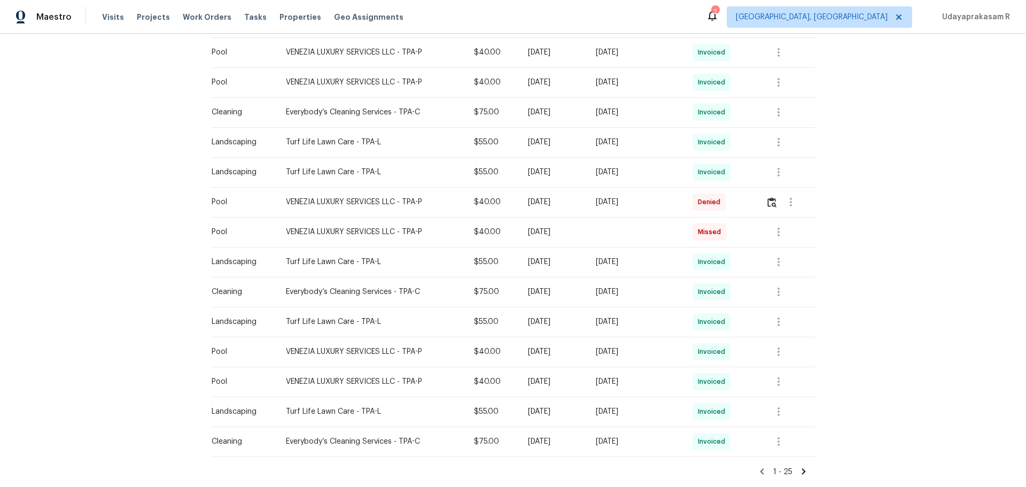
scroll to position [588, 0]
